Goal: Task Accomplishment & Management: Complete application form

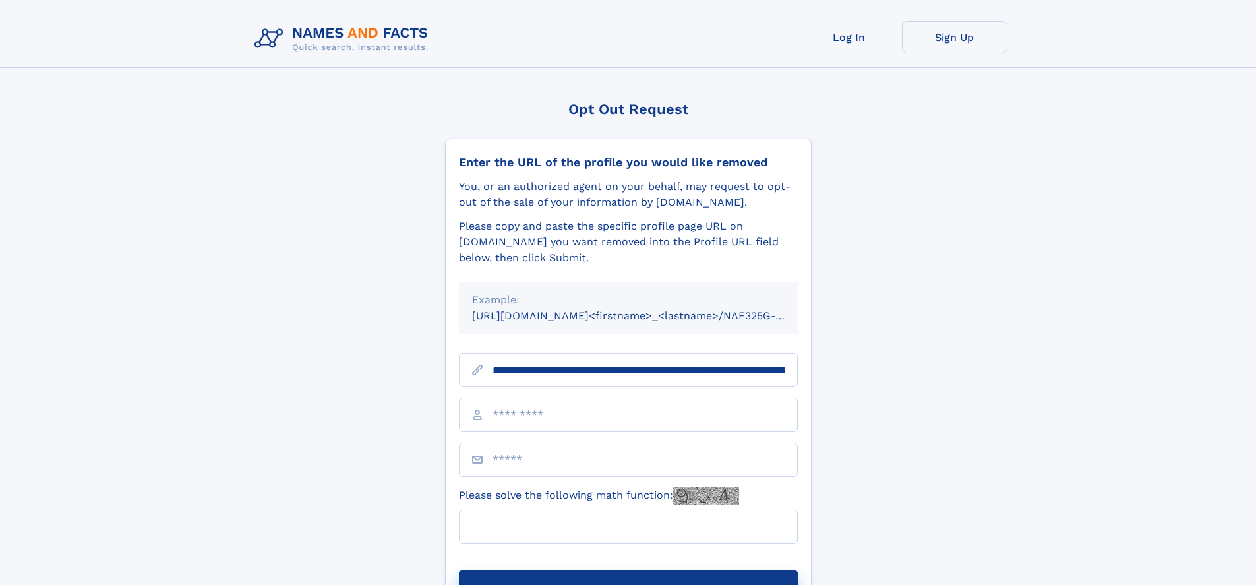
scroll to position [0, 150]
type input "**********"
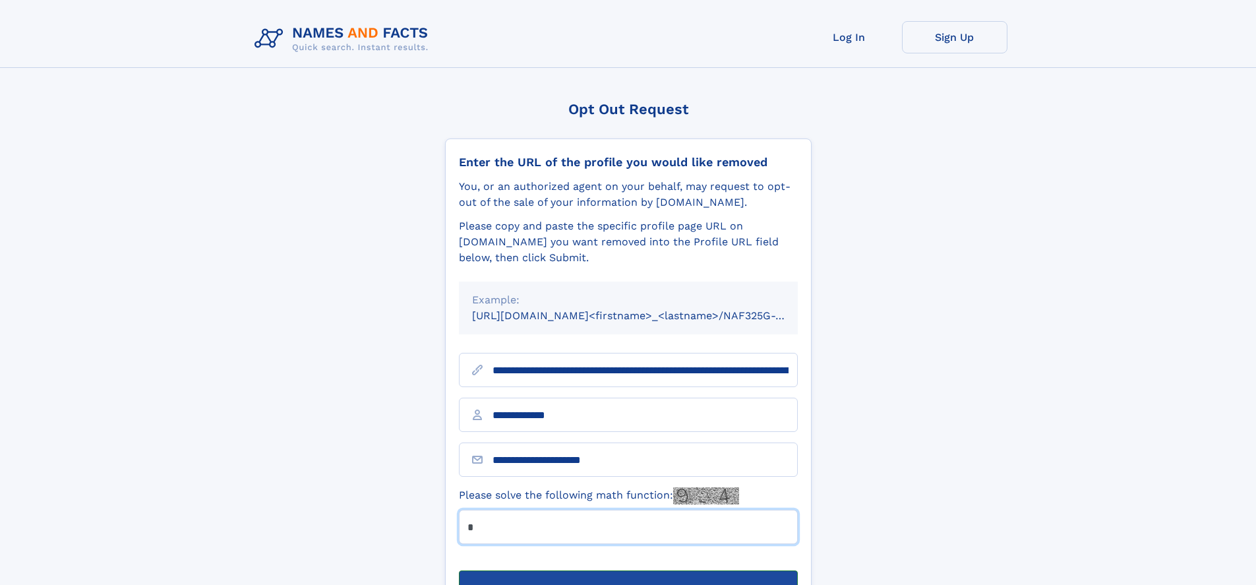
type input "*"
click at [628, 570] on button "Submit Opt Out Request" at bounding box center [628, 591] width 339 height 42
